Goal: Task Accomplishment & Management: Complete application form

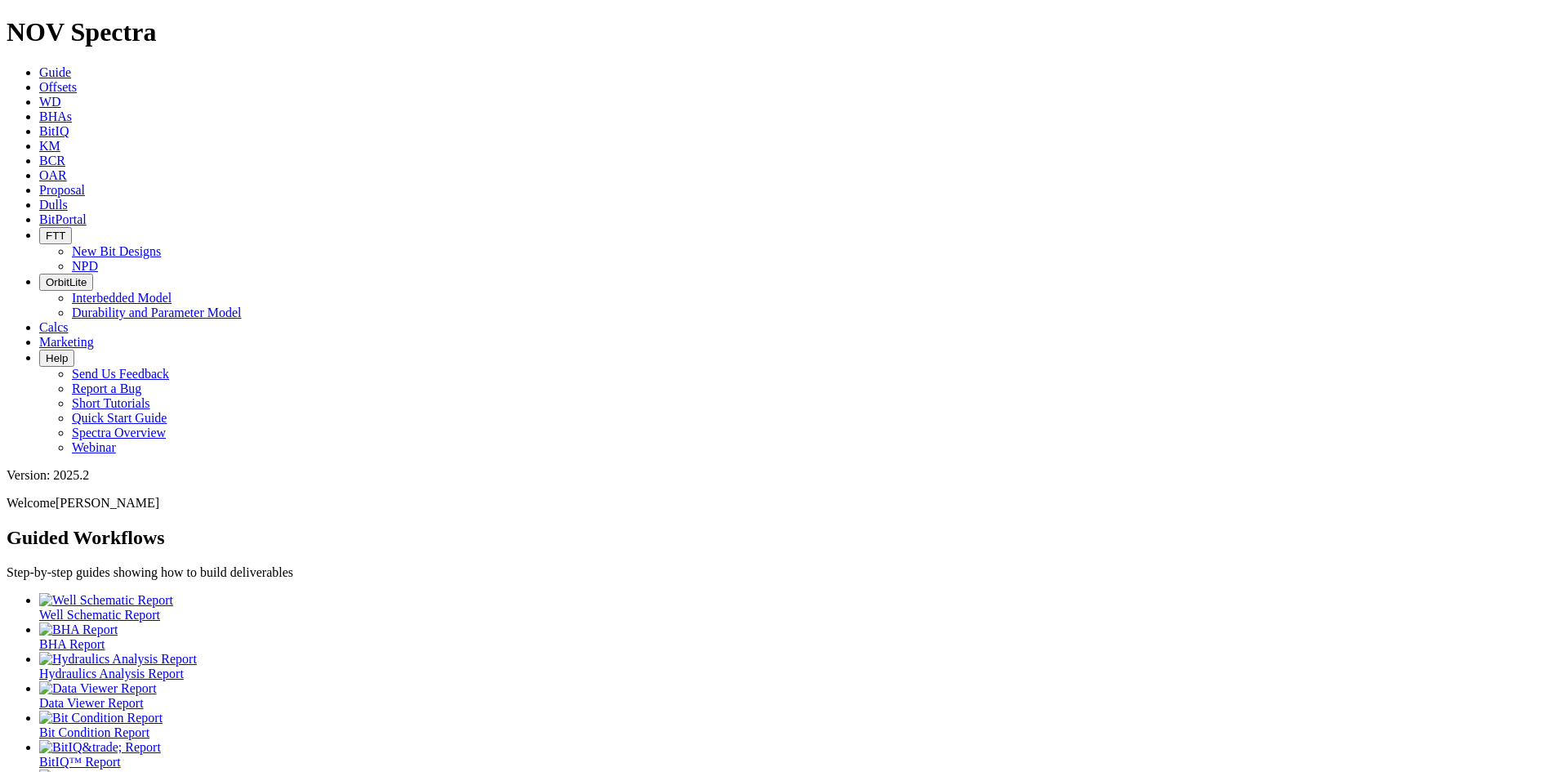
click at [68, 197] on span "Dulls" at bounding box center [53, 204] width 28 height 14
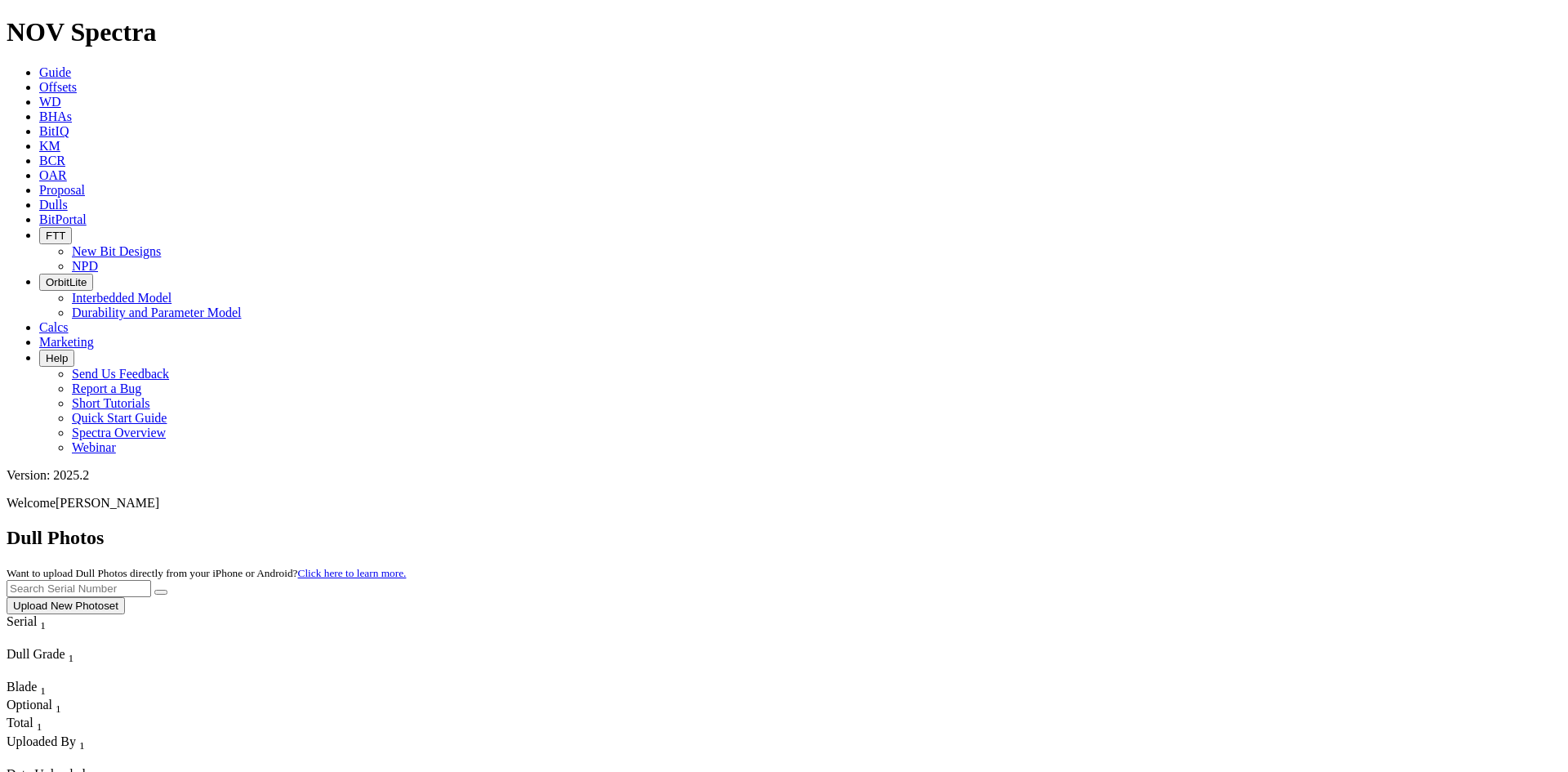
click at [125, 597] on button "Upload New Photoset" at bounding box center [65, 606] width 118 height 17
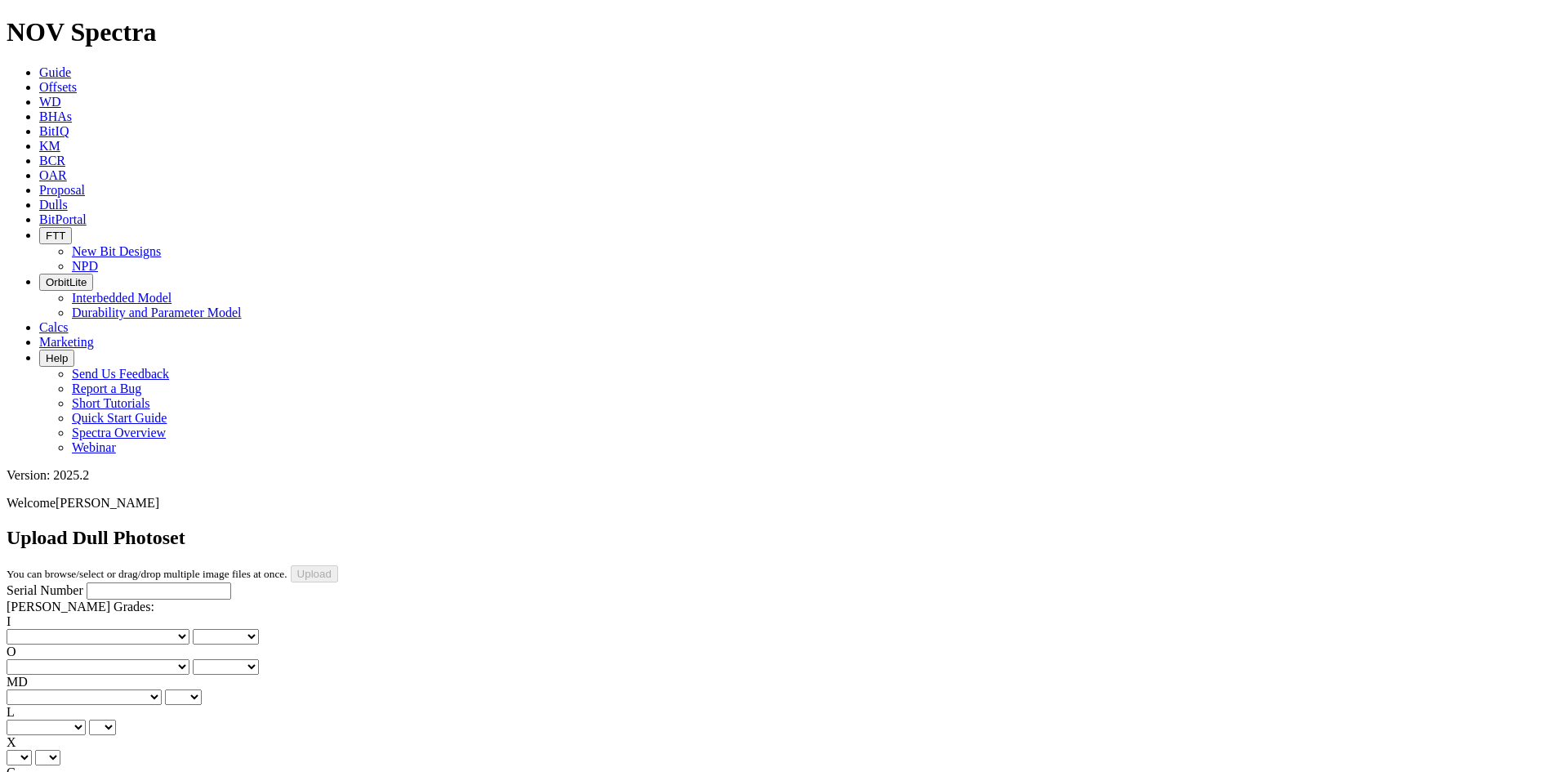
click at [156, 582] on input "Serial Number" at bounding box center [158, 590] width 145 height 17
type input "A306559"
click at [167, 659] on select "No lost, worn or damaged cutters 0 1 2 3 4 5 6 7 8 No diamond table left on any…" at bounding box center [97, 667] width 183 height 15
select select "number:8"
click at [116, 659] on select "No lost, worn or damaged cutters 0 1 2 3 4 5 6 7 8 No diamond table left on any…" at bounding box center [97, 667] width 183 height 15
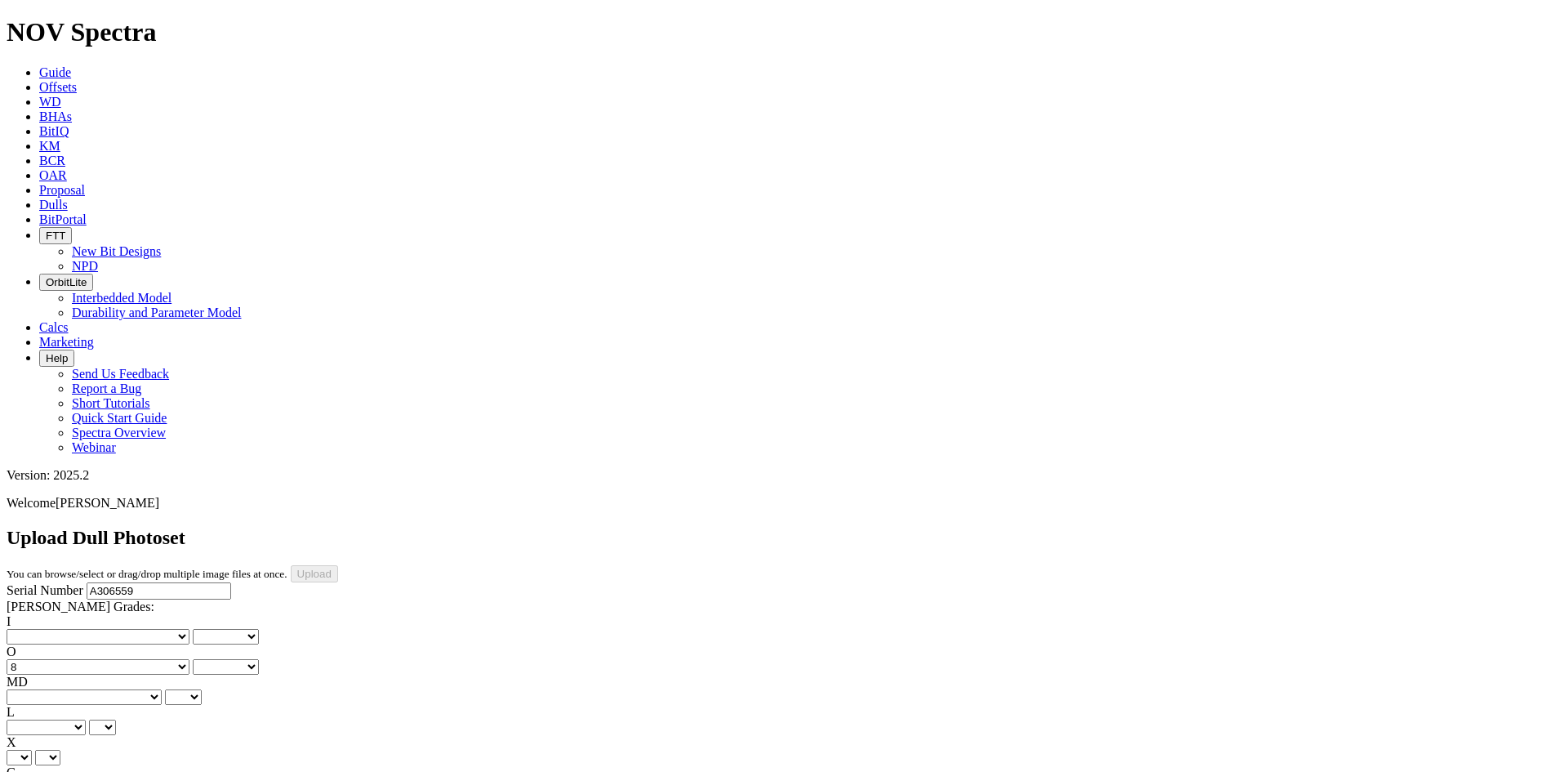
select select "number:8"
drag, startPoint x: 367, startPoint y: 594, endPoint x: 366, endPoint y: 580, distance: 14.0
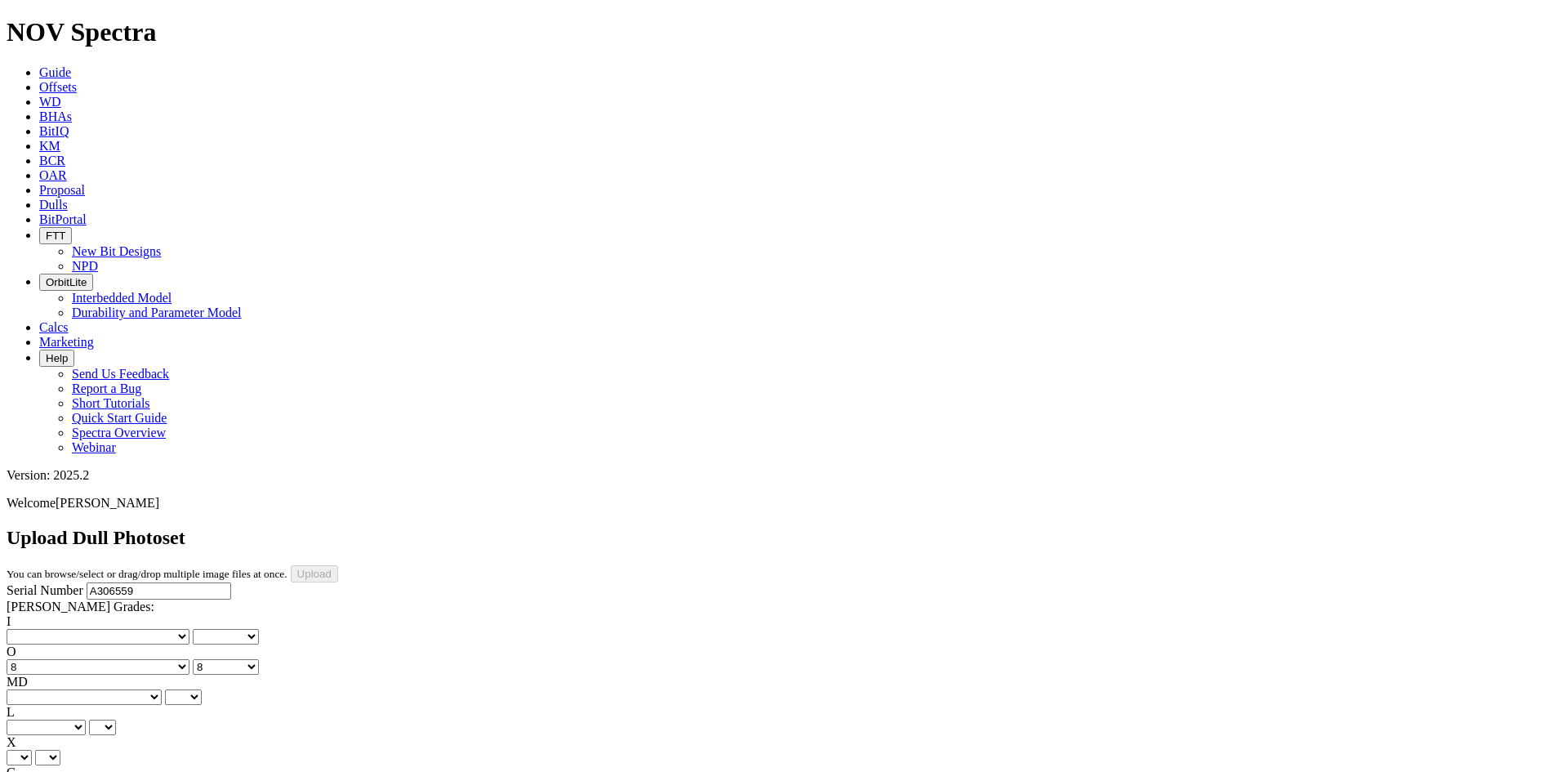
scroll to position [607, 0]
drag, startPoint x: 534, startPoint y: 585, endPoint x: 534, endPoint y: 575, distance: 10.0
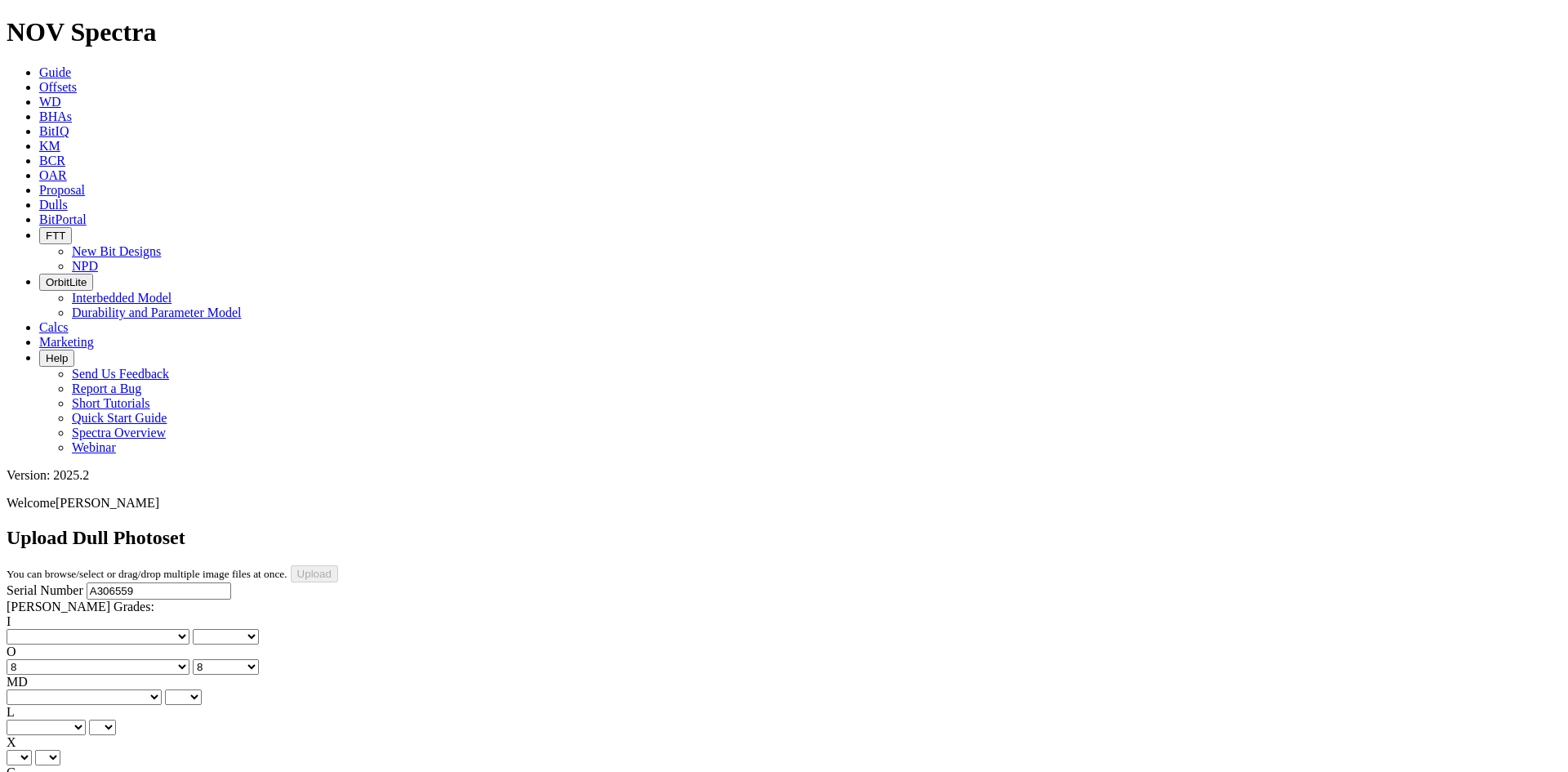
drag, startPoint x: 1045, startPoint y: 637, endPoint x: 1041, endPoint y: 620, distance: 17.5
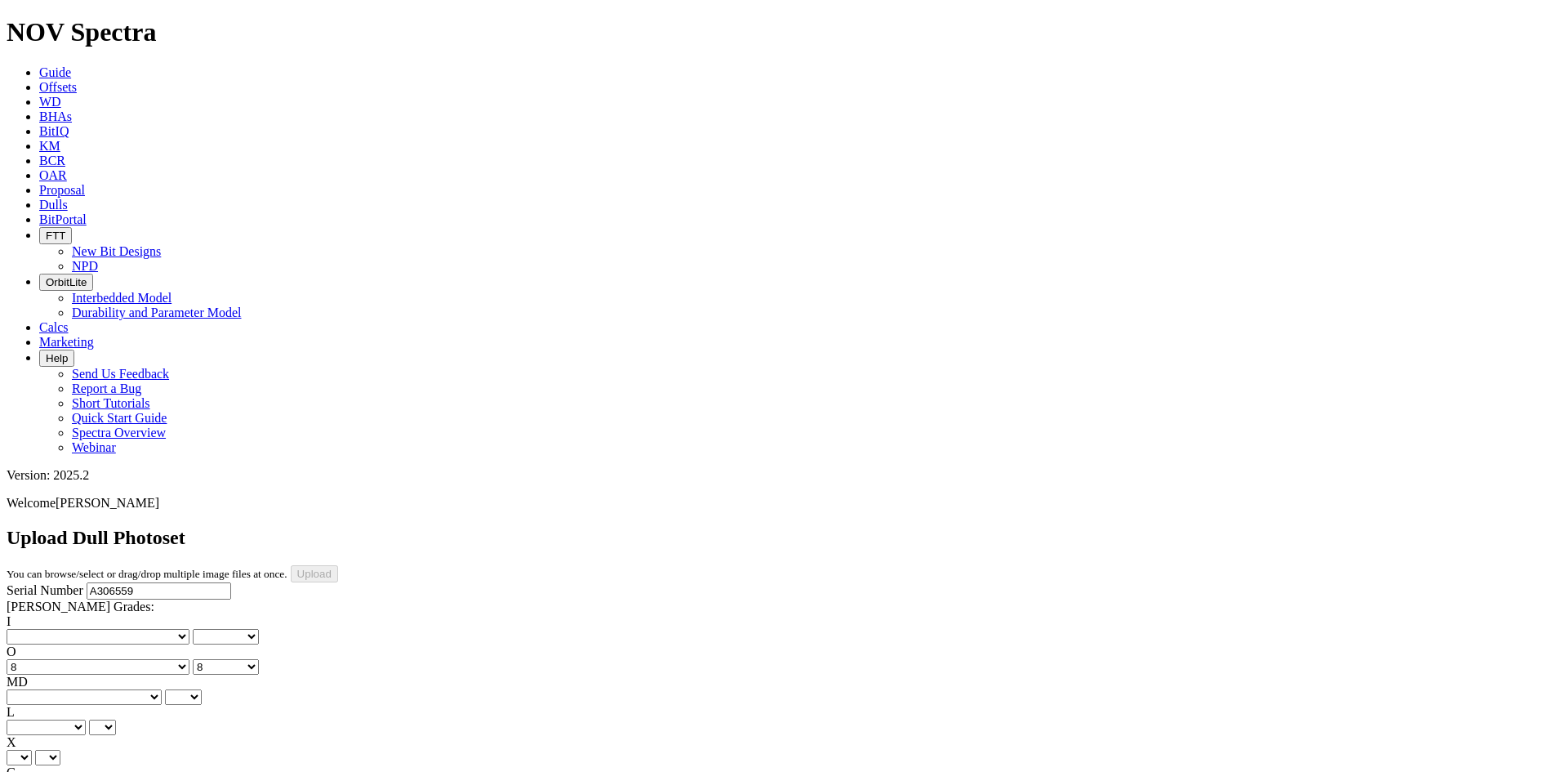
drag, startPoint x: 1174, startPoint y: 629, endPoint x: 1174, endPoint y: 619, distance: 10.0
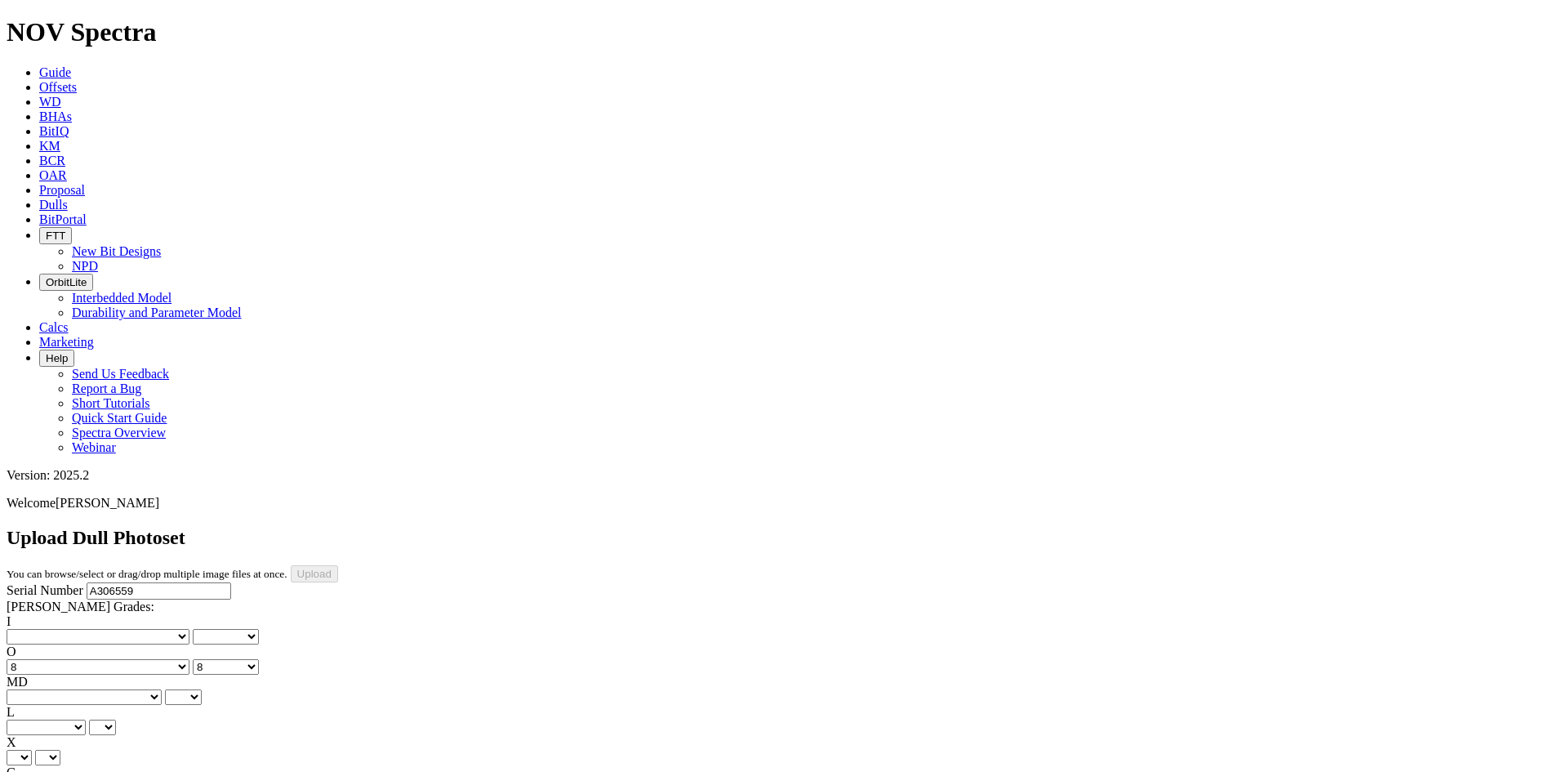
drag, startPoint x: 371, startPoint y: 629, endPoint x: 369, endPoint y: 620, distance: 9.2
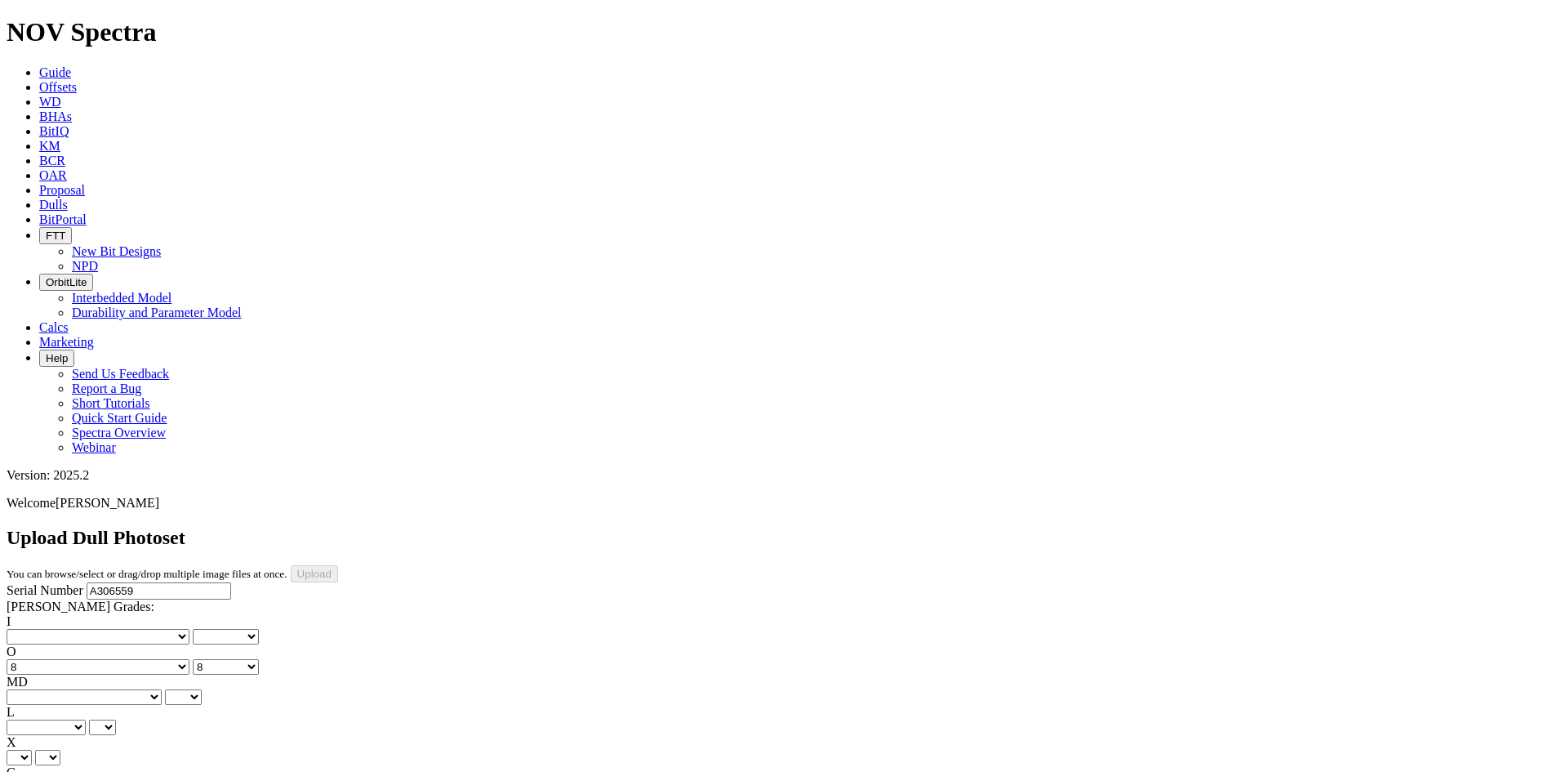
drag, startPoint x: 371, startPoint y: 677, endPoint x: 373, endPoint y: 662, distance: 15.1
drag, startPoint x: 363, startPoint y: 592, endPoint x: 364, endPoint y: 583, distance: 9.1
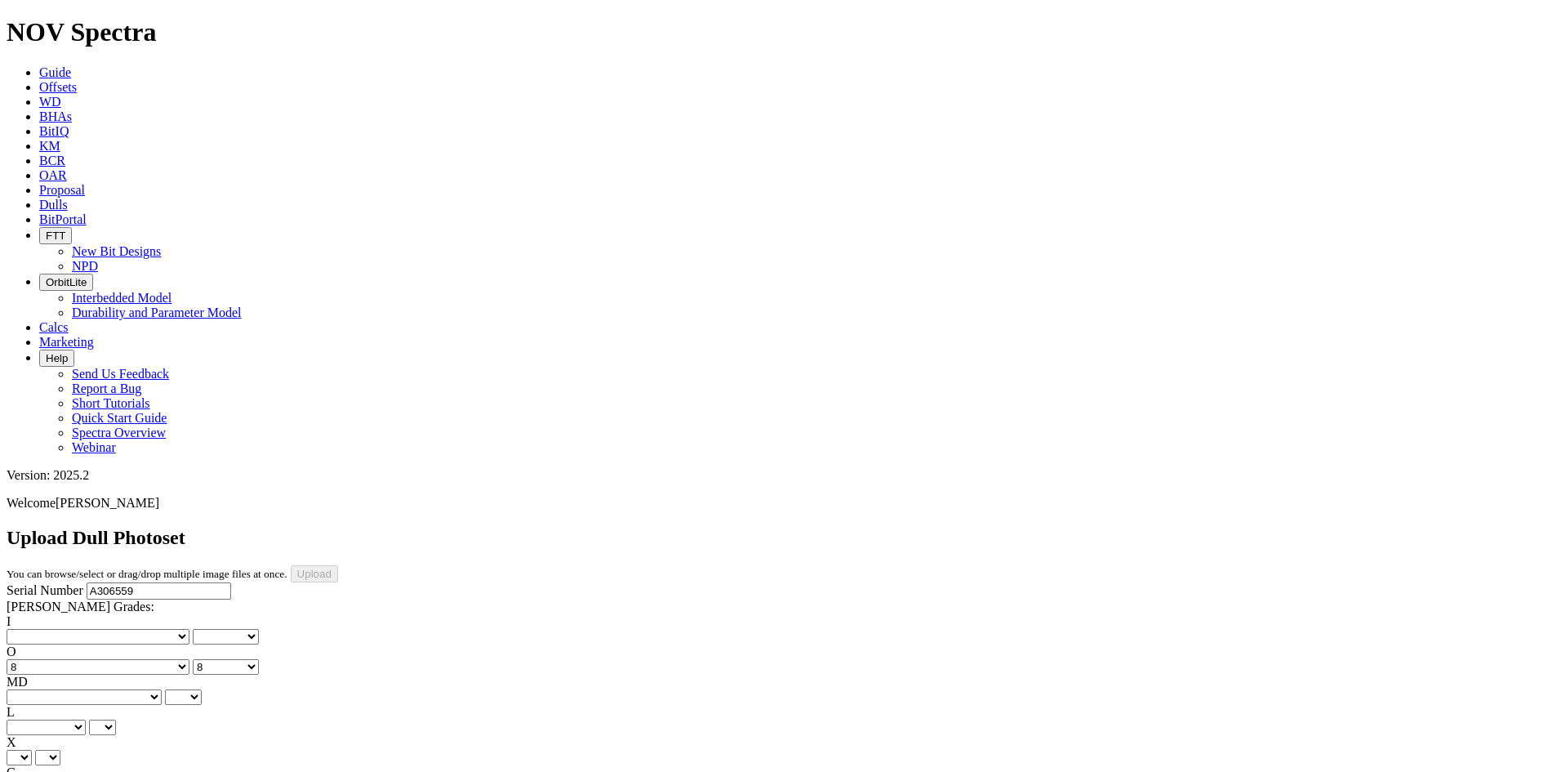
drag, startPoint x: 389, startPoint y: 597, endPoint x: 381, endPoint y: 584, distance: 15.3
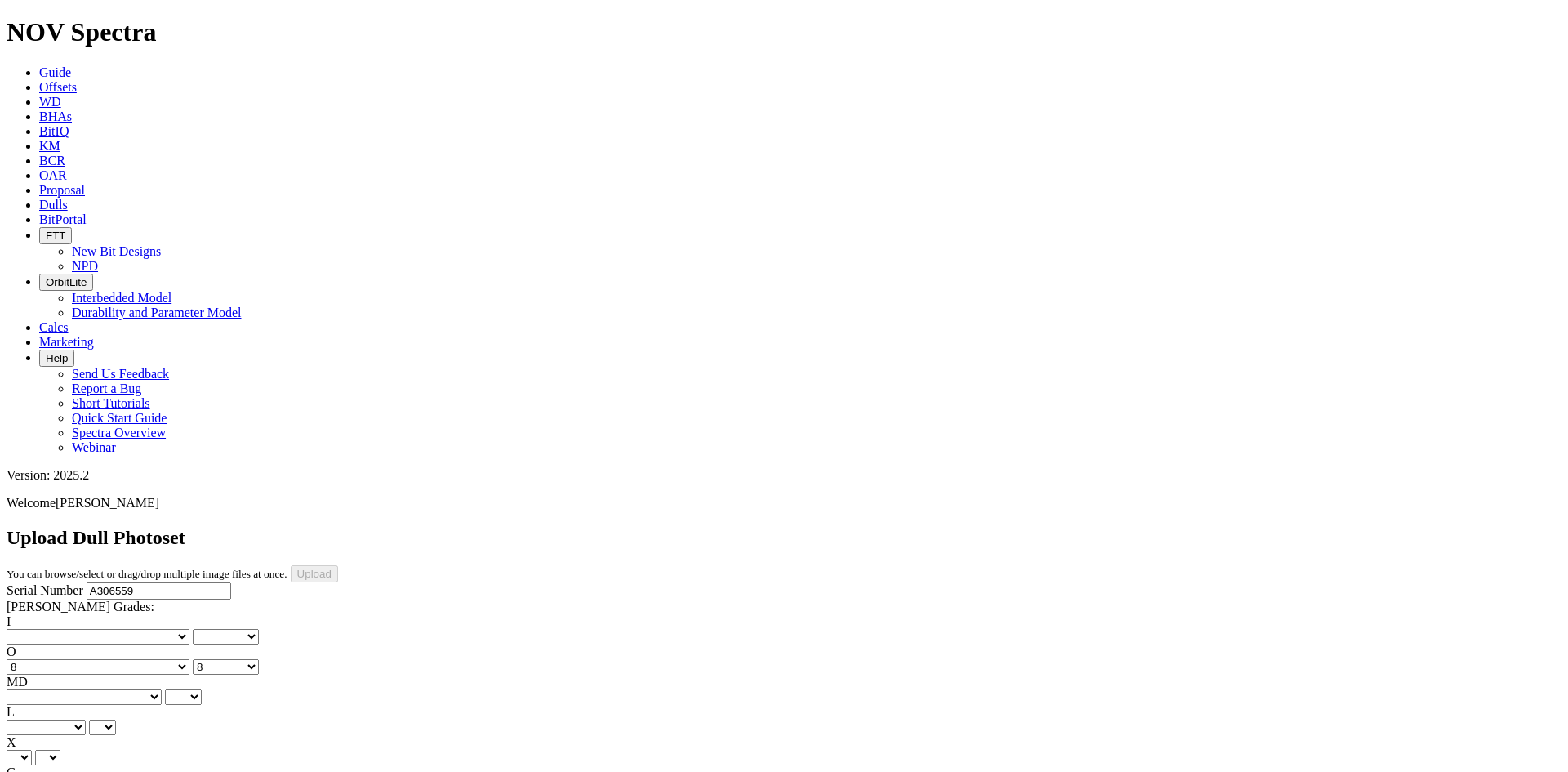
click at [68, 689] on select "BF - Bond Failure BT - Broken Teeth/Cutters BU - Balled Up Bit CR - Cored CT - …" at bounding box center [84, 697] width 155 height 15
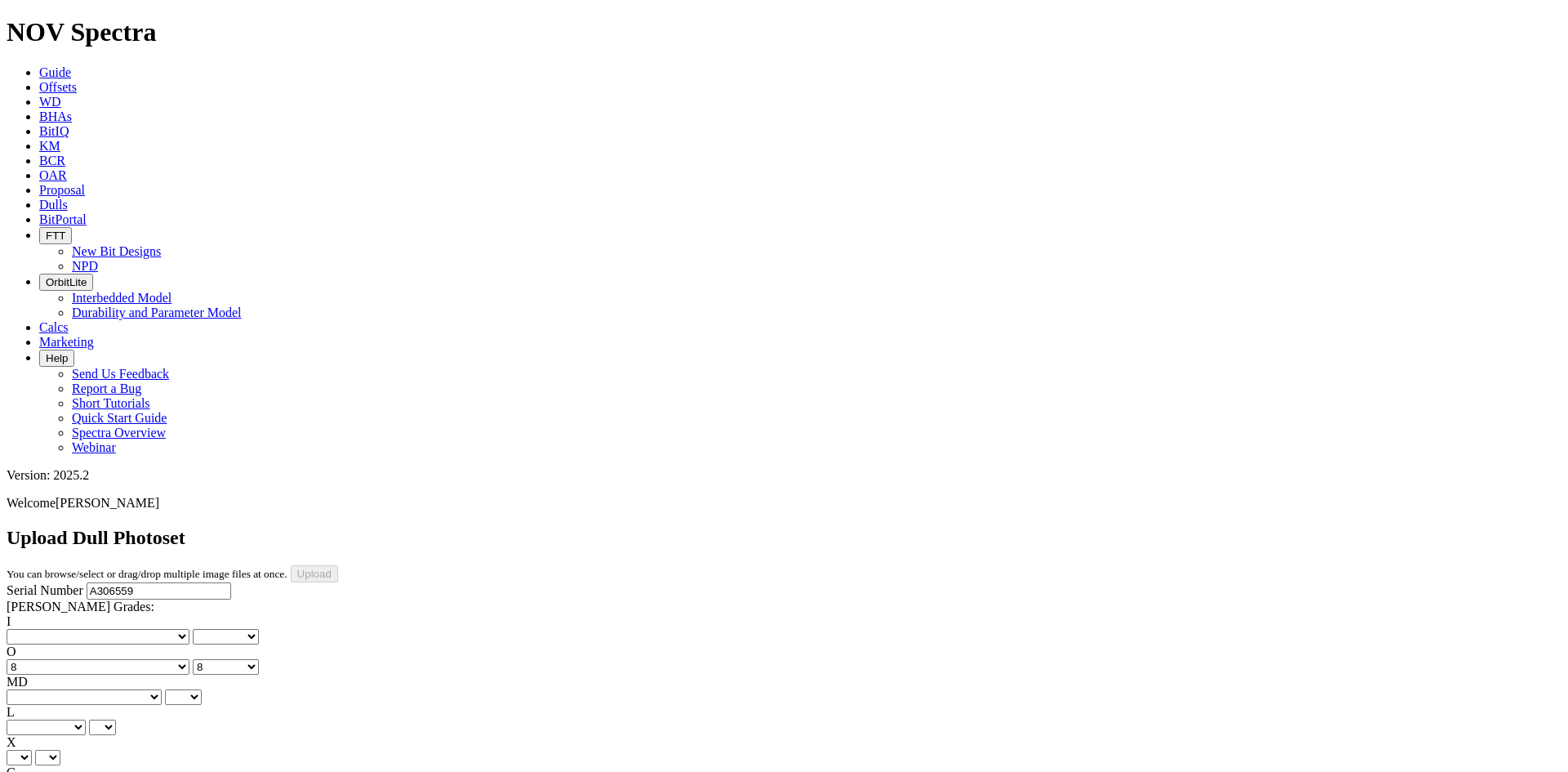
select select "string:RO"
click at [33, 689] on select "BF - Bond Failure BT - Broken Teeth/Cutters BU - Balled Up Bit CR - Cored CT - …" at bounding box center [84, 697] width 155 height 15
select select "string:RO"
click at [85, 719] on select "A - All C - Cone G - Gauge N - Nose S - Shoulder T - Taper" at bounding box center [45, 727] width 79 height 15
select select "string:S"
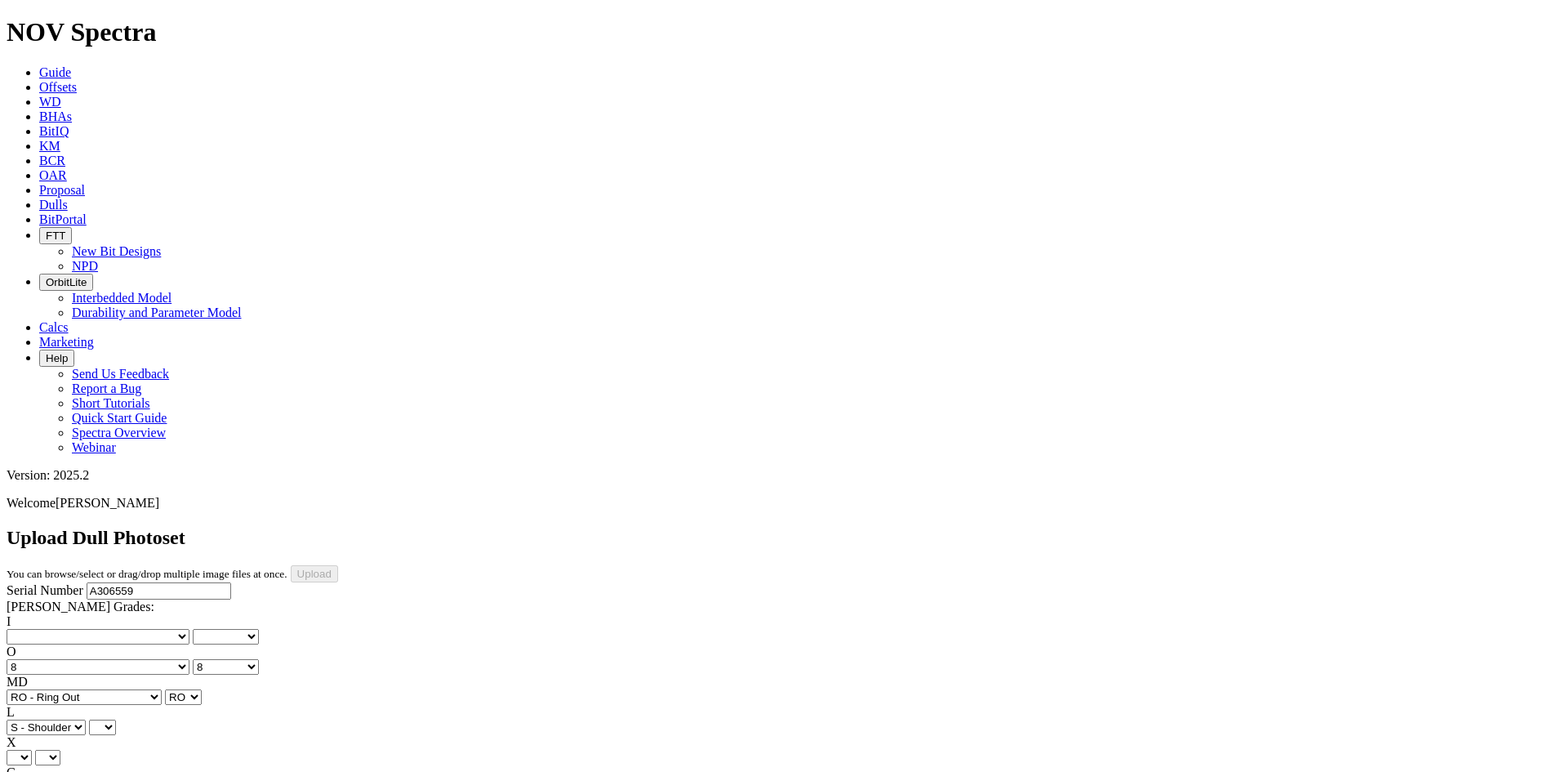
click at [85, 719] on select "A - All C - Cone G - Gauge N - Nose S - Shoulder T - Taper" at bounding box center [45, 727] width 79 height 15
select select "string:S"
click at [99, 735] on div "X X X" at bounding box center [784, 749] width 1554 height 30
click at [32, 750] on select "X" at bounding box center [19, 757] width 25 height 15
select select "string:X"
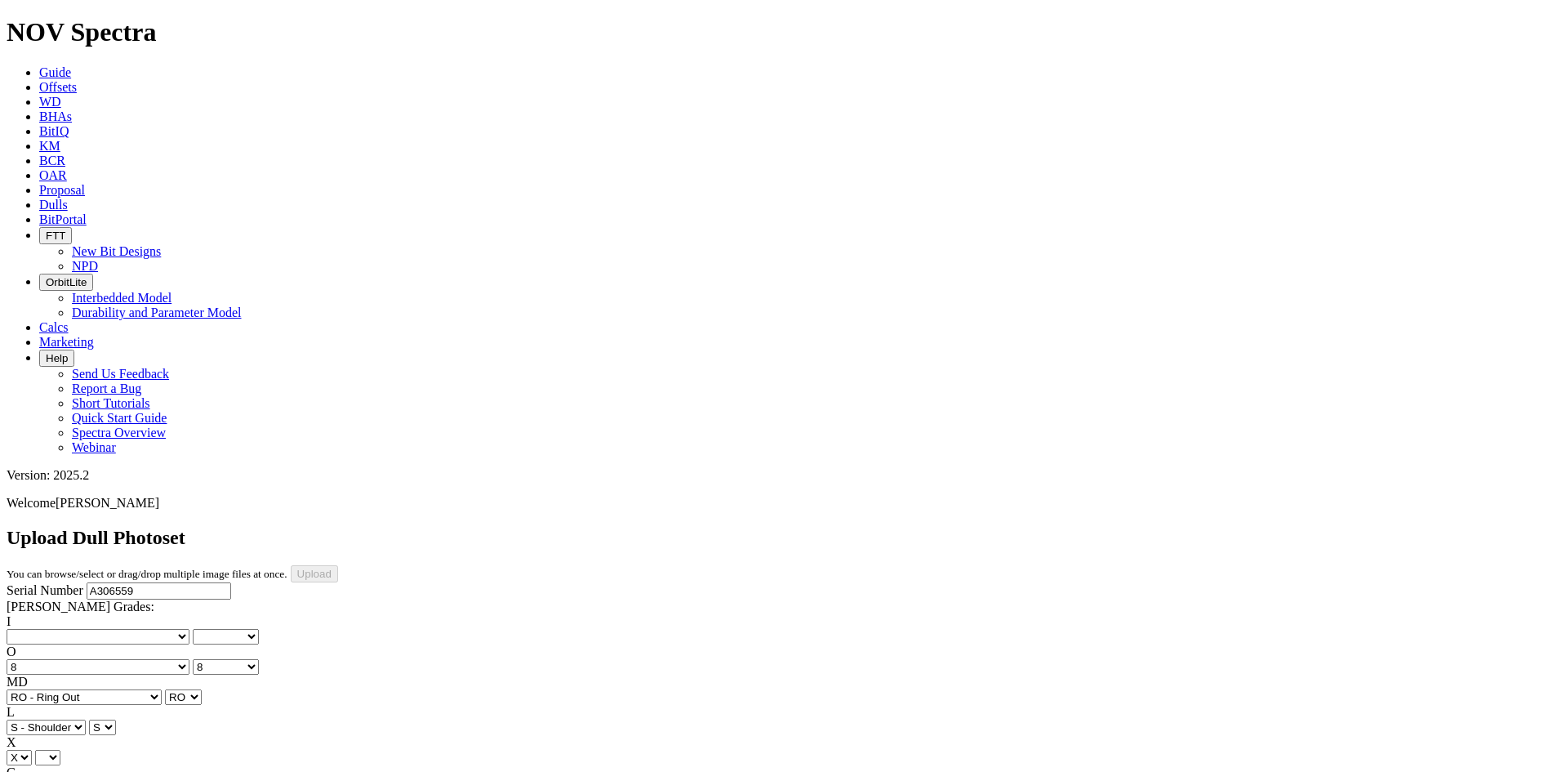
click at [32, 750] on select "X" at bounding box center [19, 757] width 25 height 15
select select "string:X"
select select "string:1"
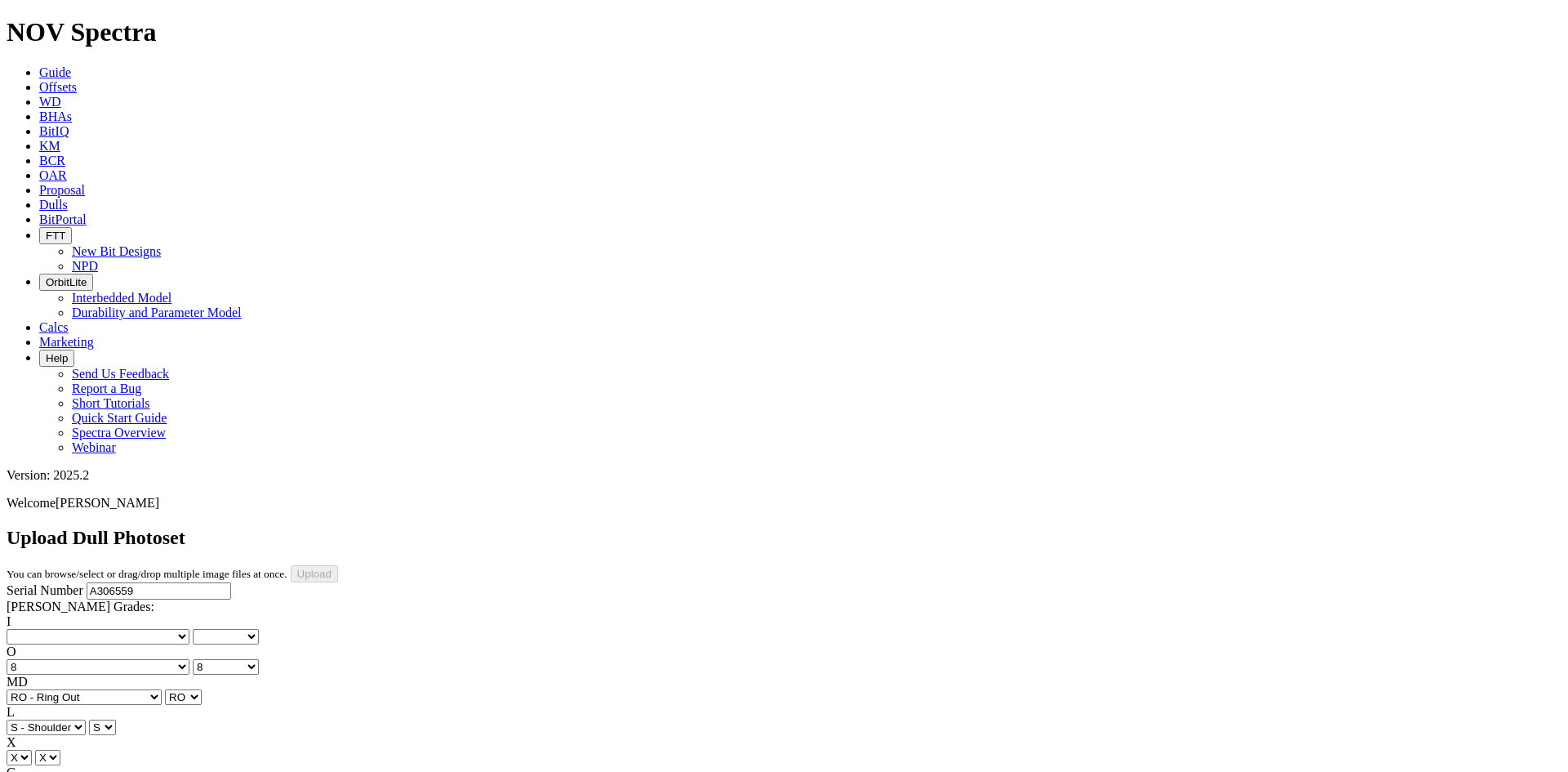
select select "string:1"
select select "string:JD"
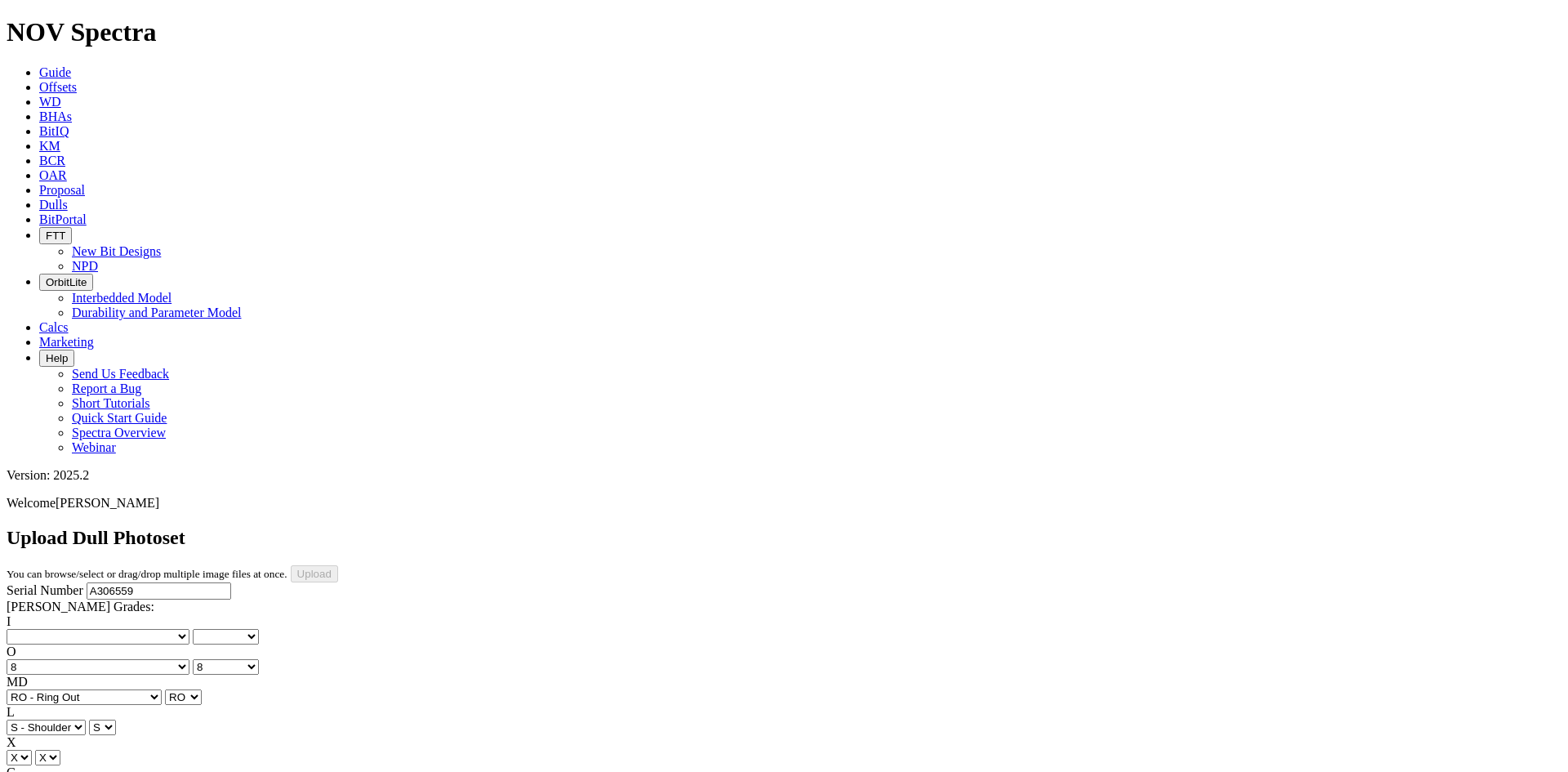
select select "string:DTF"
click at [74, 629] on select "No lost, worn or damaged cutters 0 1 2 3 4 5 6 7 8 No diamond table left on any…" at bounding box center [97, 637] width 183 height 15
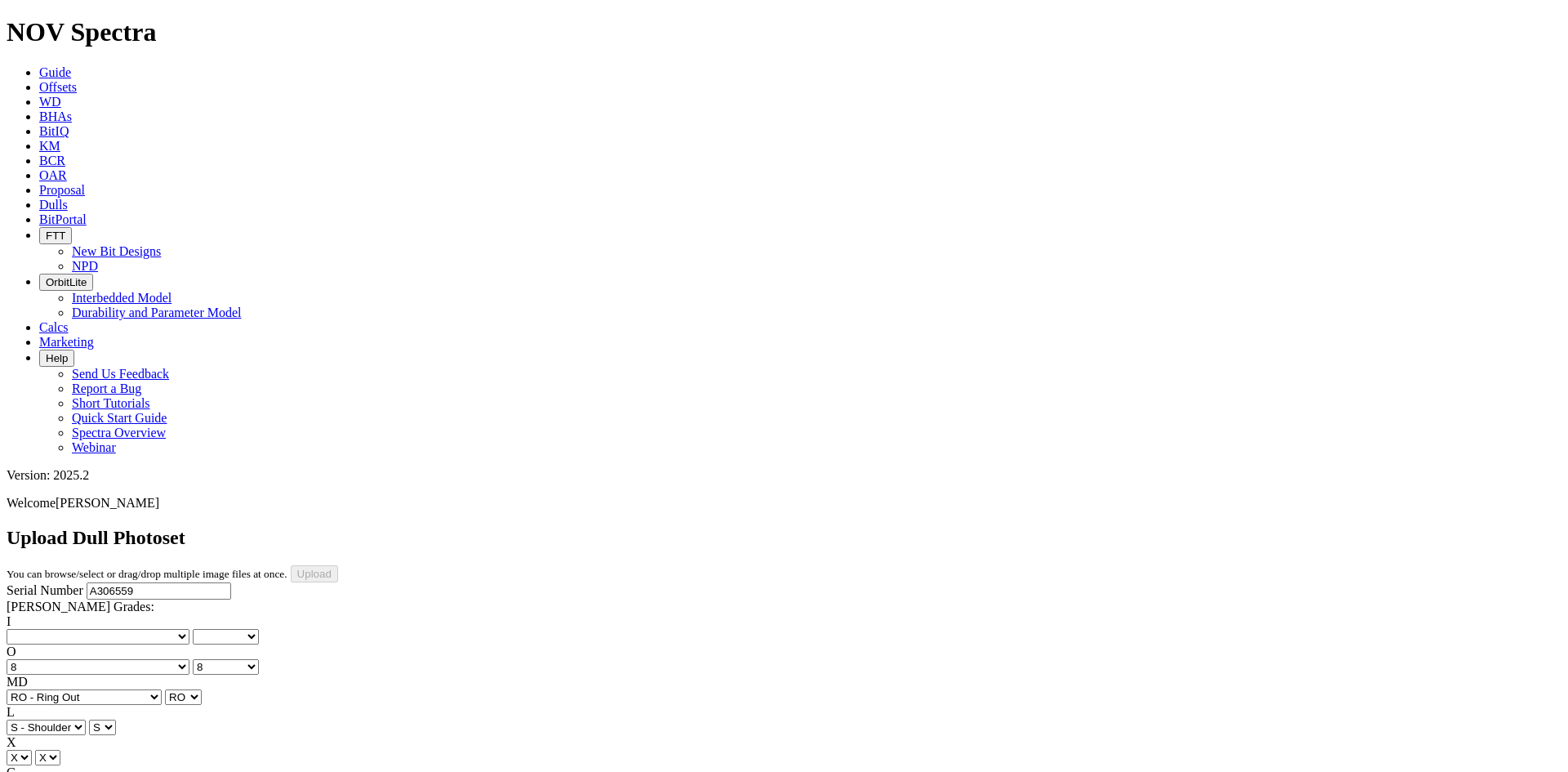
type input "9/28/25"
click at [65, 629] on select "No lost, worn or damaged cutters 0 1 2 3 4 5 6 7 8 No diamond table left on any…" at bounding box center [97, 637] width 183 height 15
select select "number:6"
click at [33, 629] on select "No lost, worn or damaged cutters 0 1 2 3 4 5 6 7 8 No diamond table left on any…" at bounding box center [97, 637] width 183 height 15
select select "number:6"
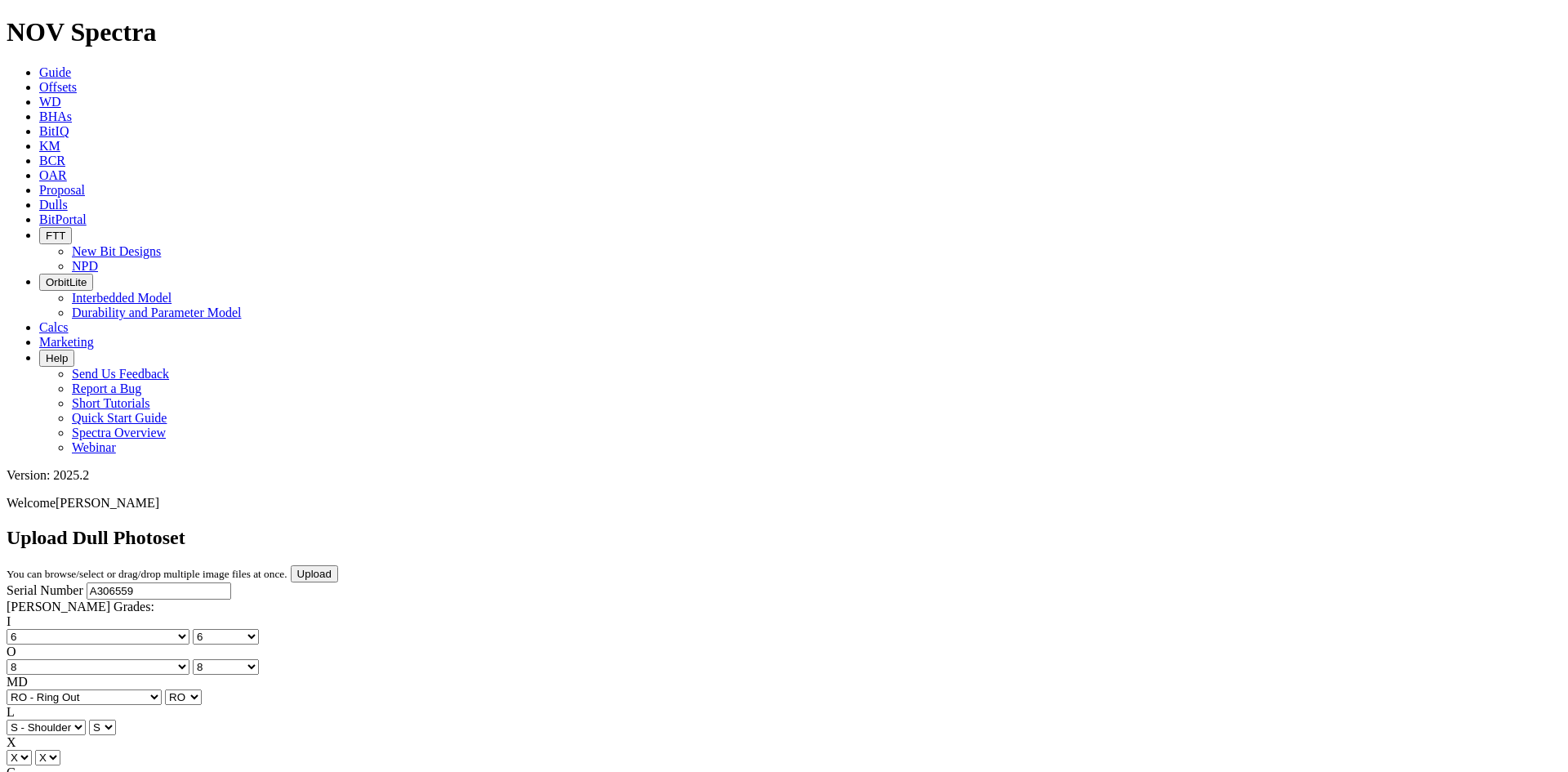
click at [338, 566] on input "Upload" at bounding box center [315, 574] width 47 height 17
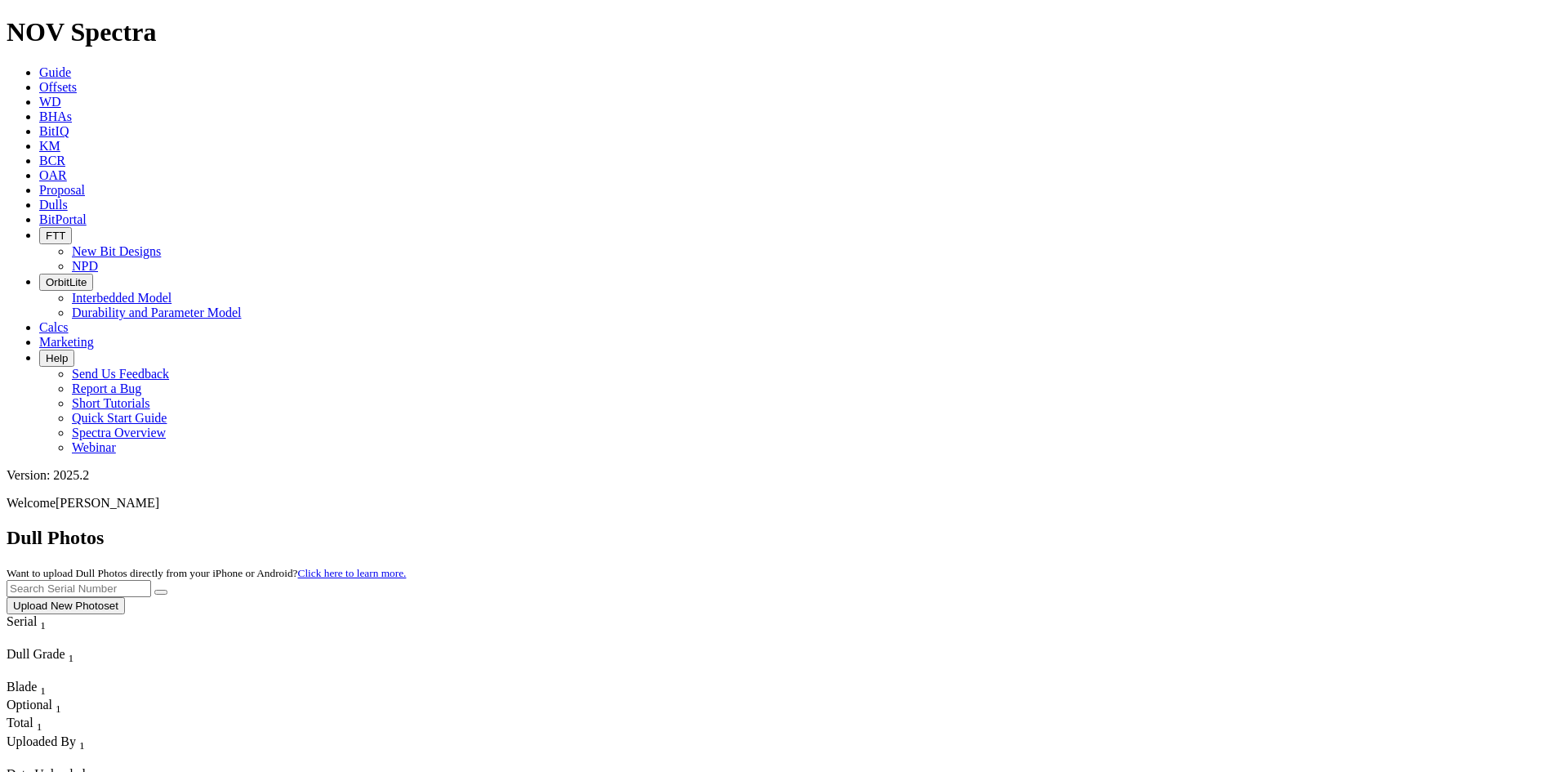
drag, startPoint x: 247, startPoint y: 33, endPoint x: 320, endPoint y: 4, distance: 78.5
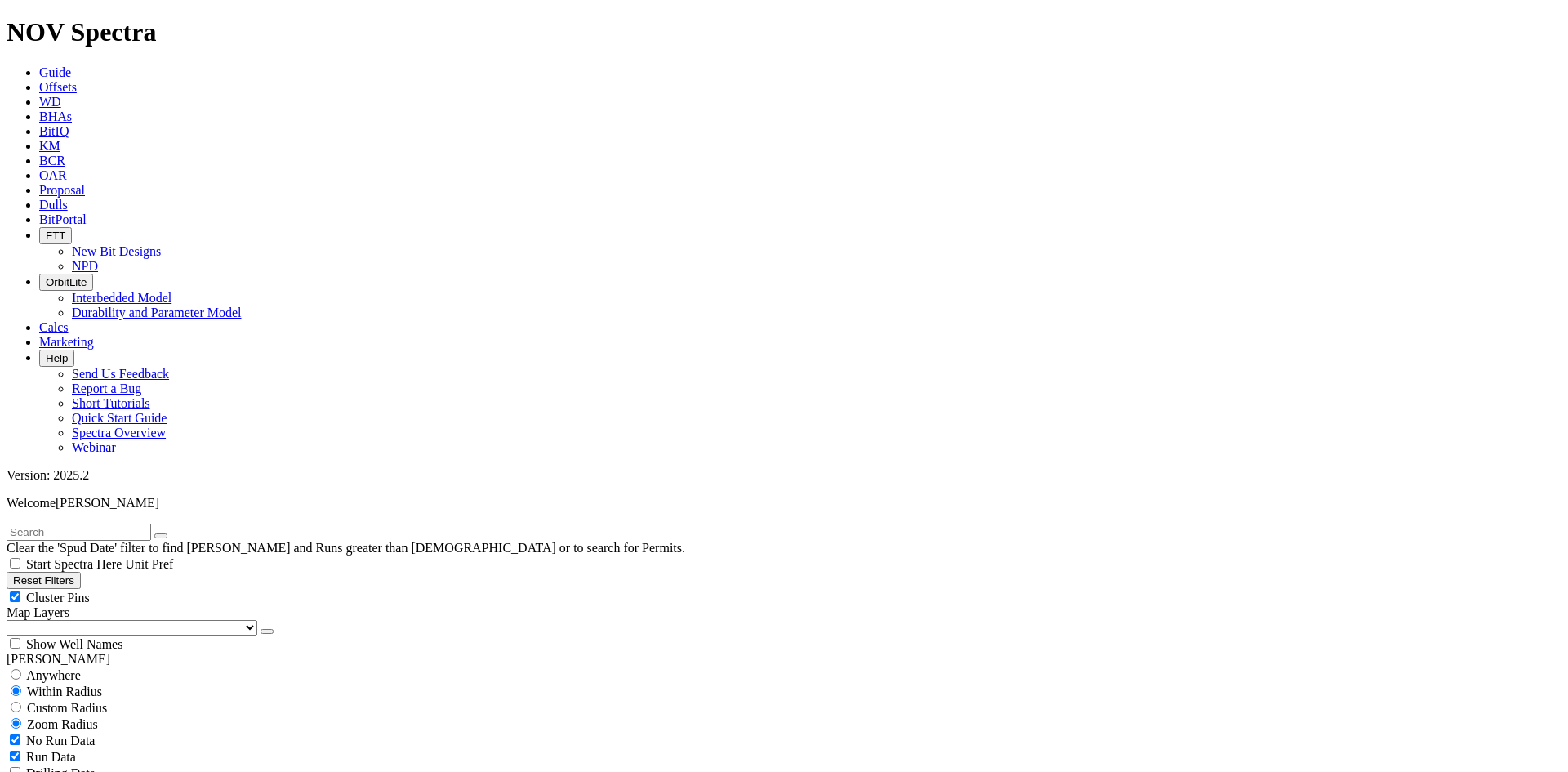
click at [151, 524] on input "text" at bounding box center [78, 532] width 145 height 17
paste input "SPOONBILL-[PERSON_NAME] 10N 14H"
type input "SPOONBILL-[PERSON_NAME] 10N 14H"
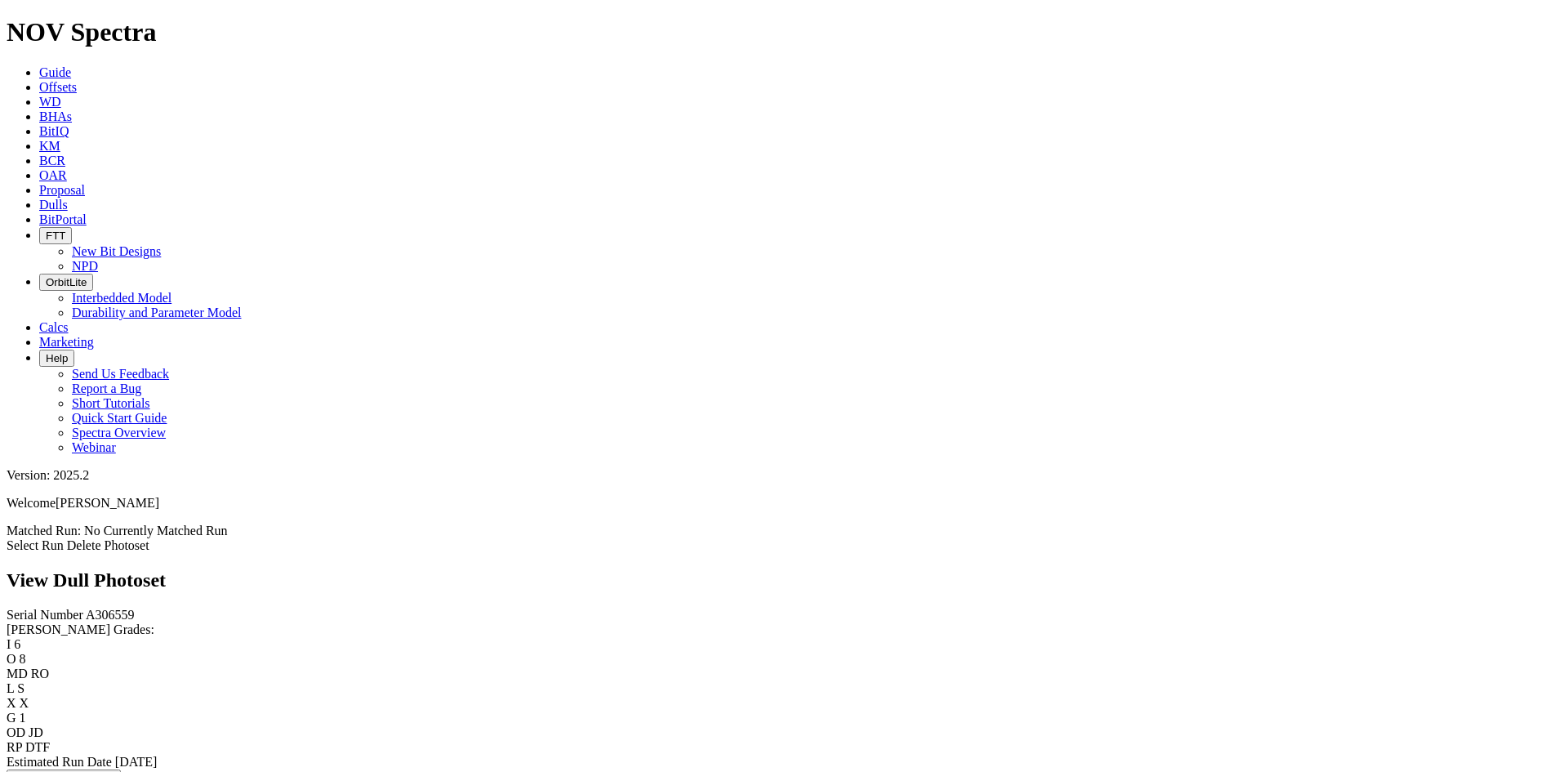
scroll to position [1225, 0]
